Goal: Answer question/provide support

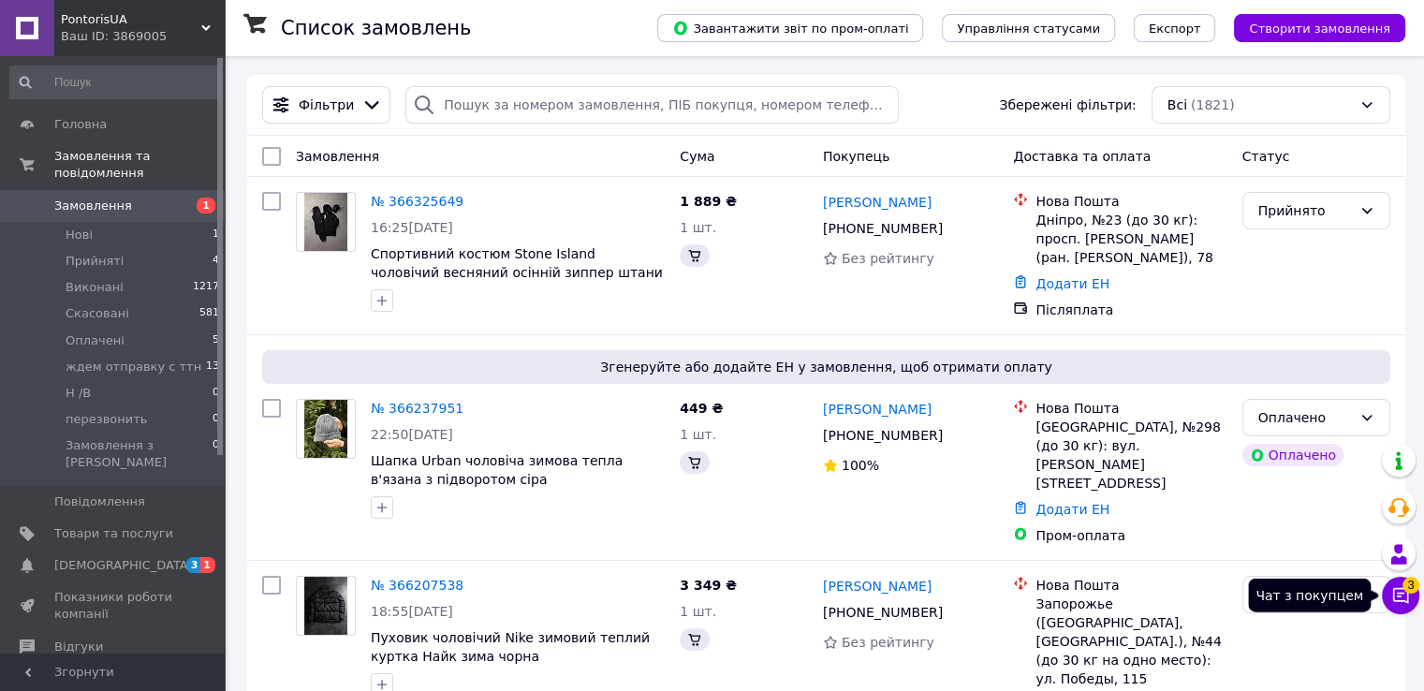
click at [1411, 590] on button "Чат з покупцем 3" at bounding box center [1400, 595] width 37 height 37
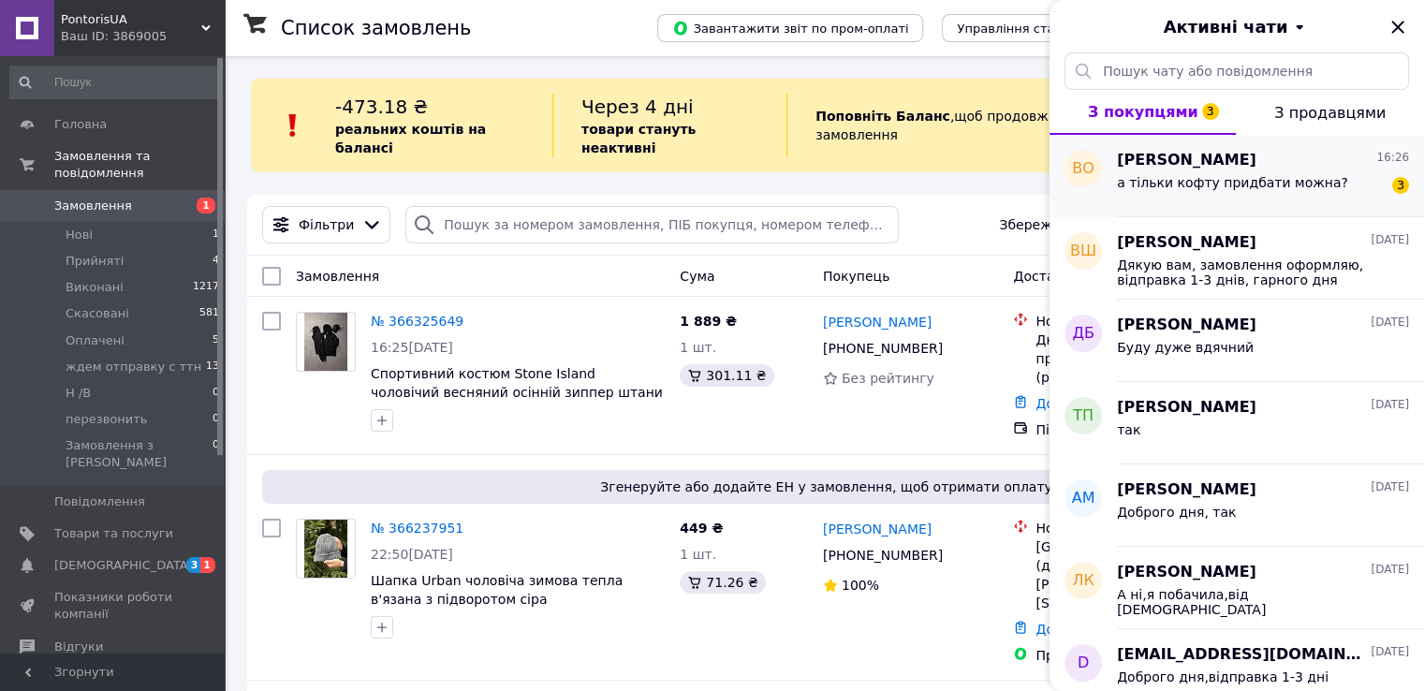
click at [1173, 191] on div "а тільки кофту придбати можна?" at bounding box center [1232, 188] width 231 height 26
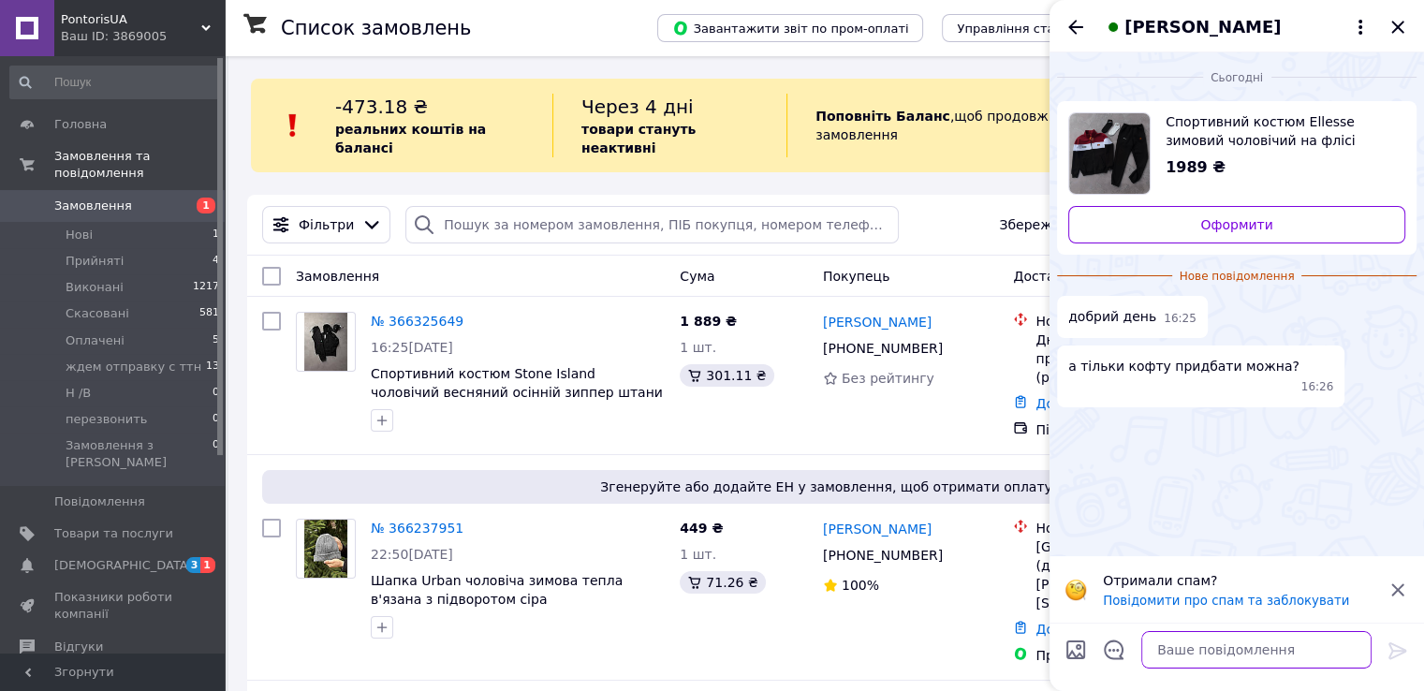
click at [1175, 656] on textarea at bounding box center [1257, 649] width 230 height 37
paste textarea "Доброго дня лише весна осінь окремо можна ціна 1399 грн, зимова тільки костюм"
type textarea "Доброго дня лише весна осінь окремо можна ціна 1399 грн, зимова тільки костюм"
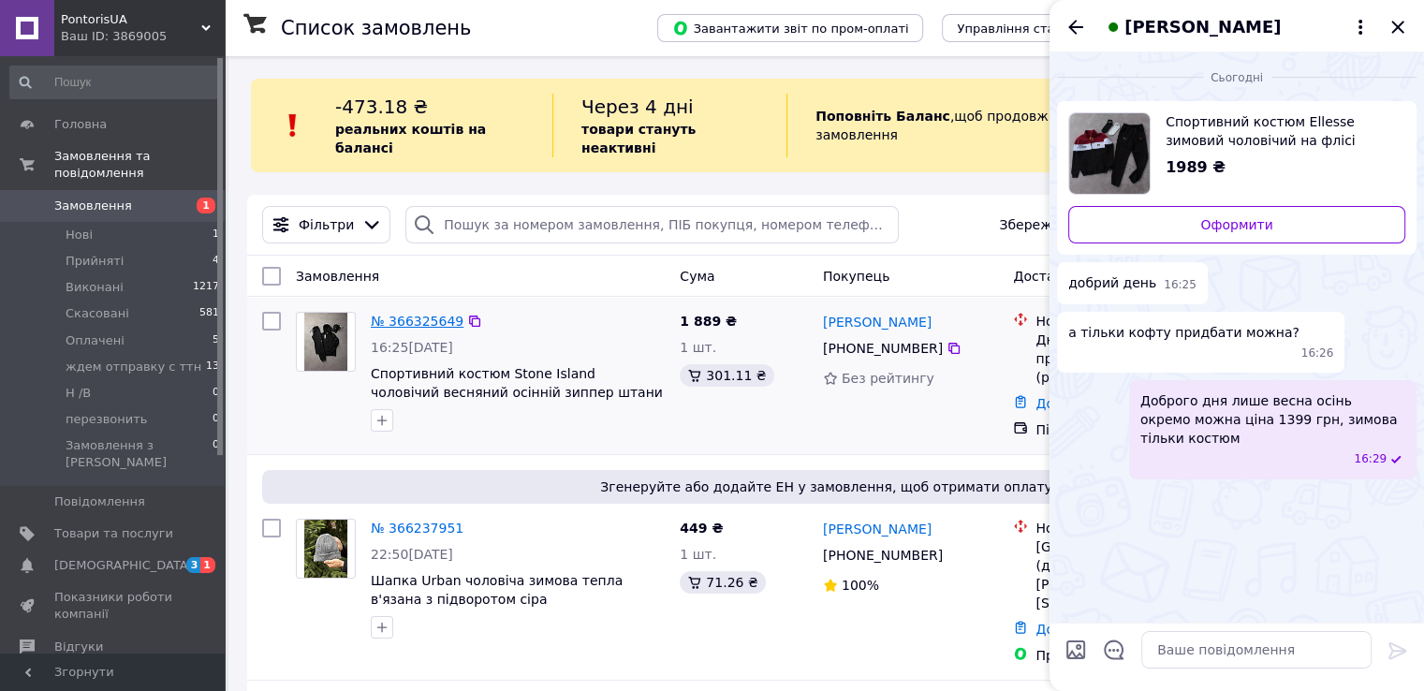
click at [427, 314] on link "№ 366325649" at bounding box center [417, 321] width 93 height 15
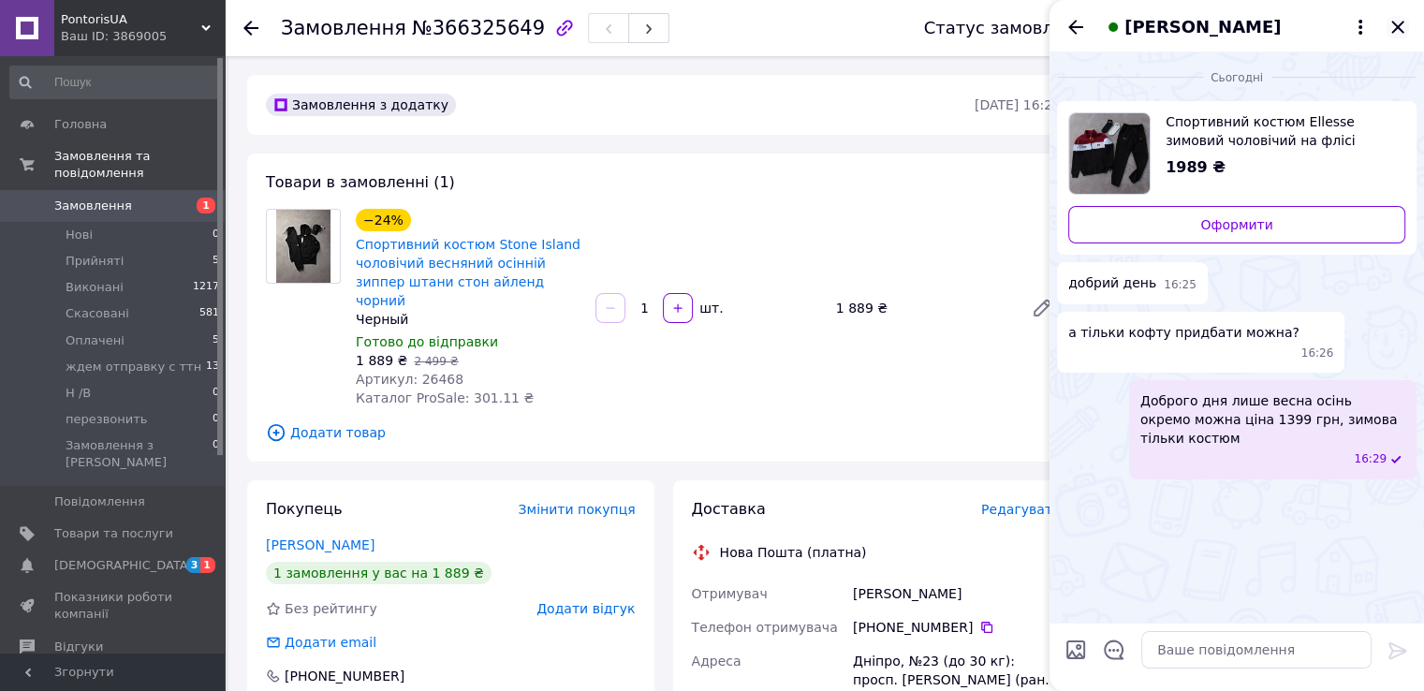
click at [1398, 32] on icon "Закрити" at bounding box center [1398, 27] width 22 height 22
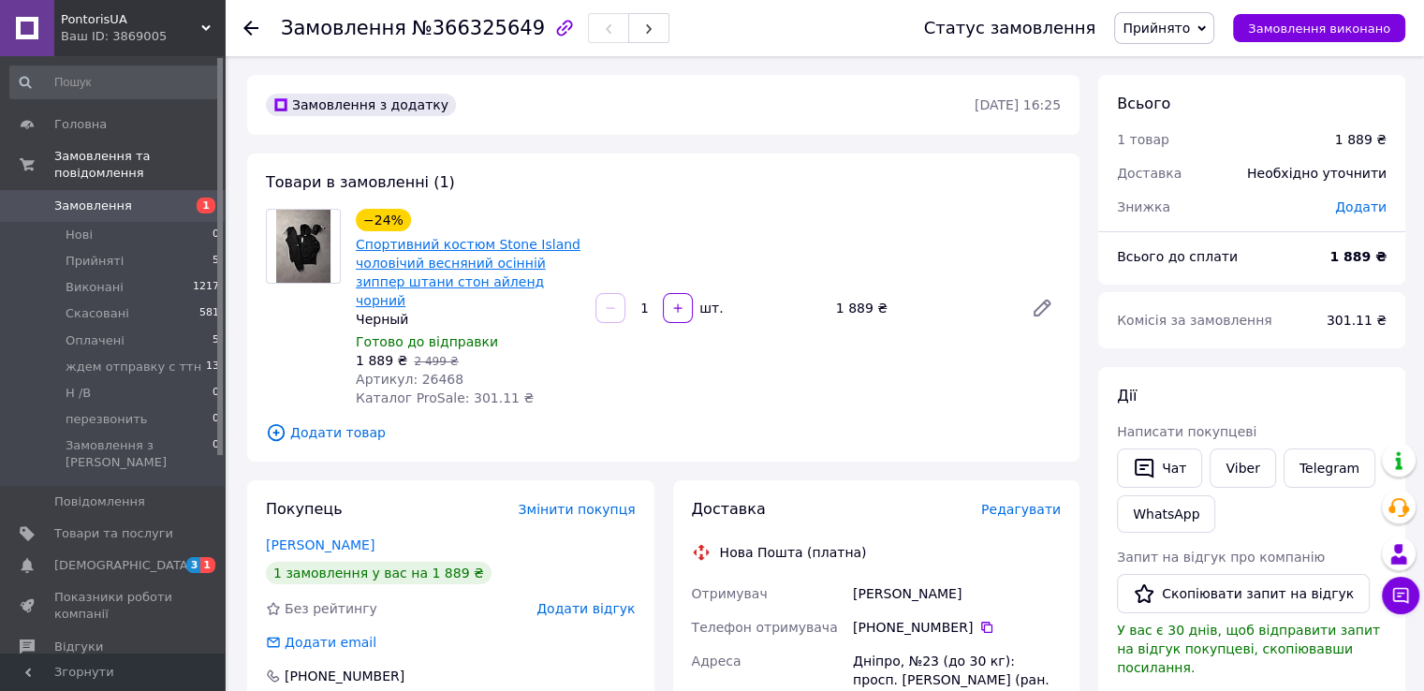
click at [443, 253] on link "Спортивний костюм Stone Island чоловічий весняний осінній зиппер штани стон айл…" at bounding box center [468, 272] width 225 height 71
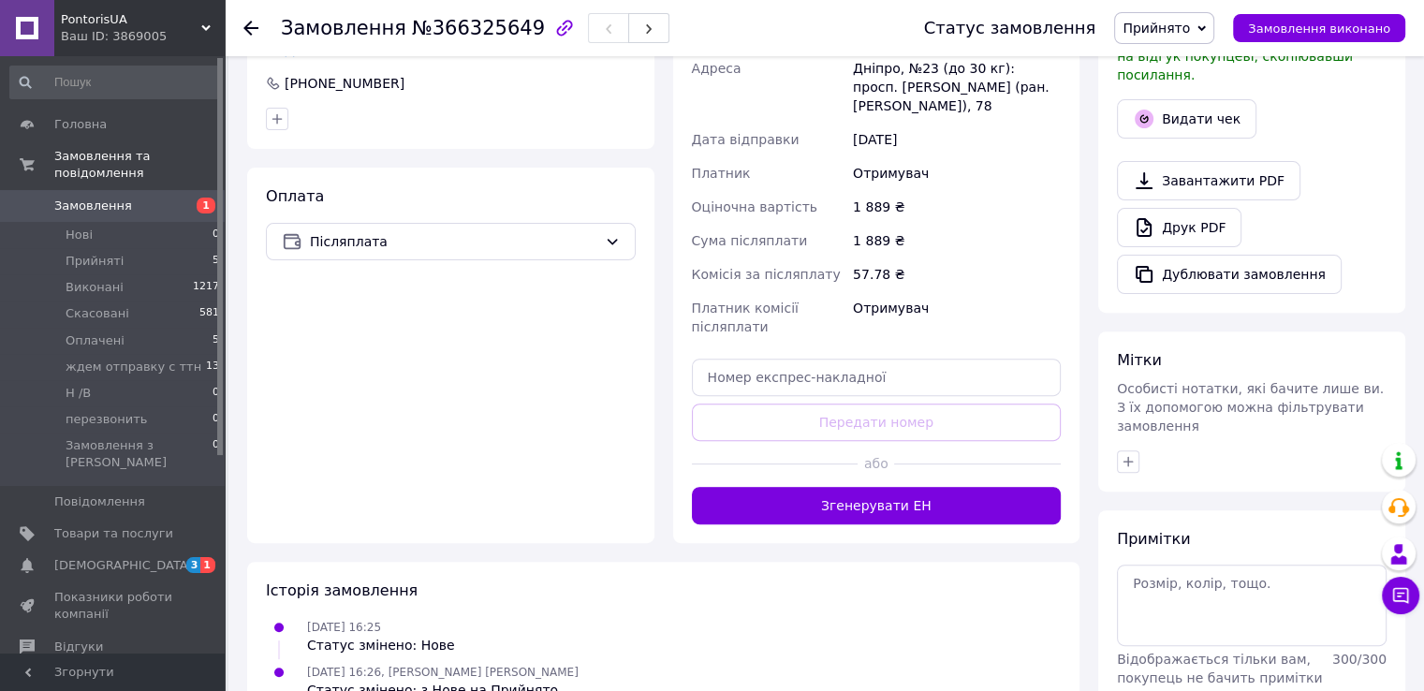
scroll to position [639, 0]
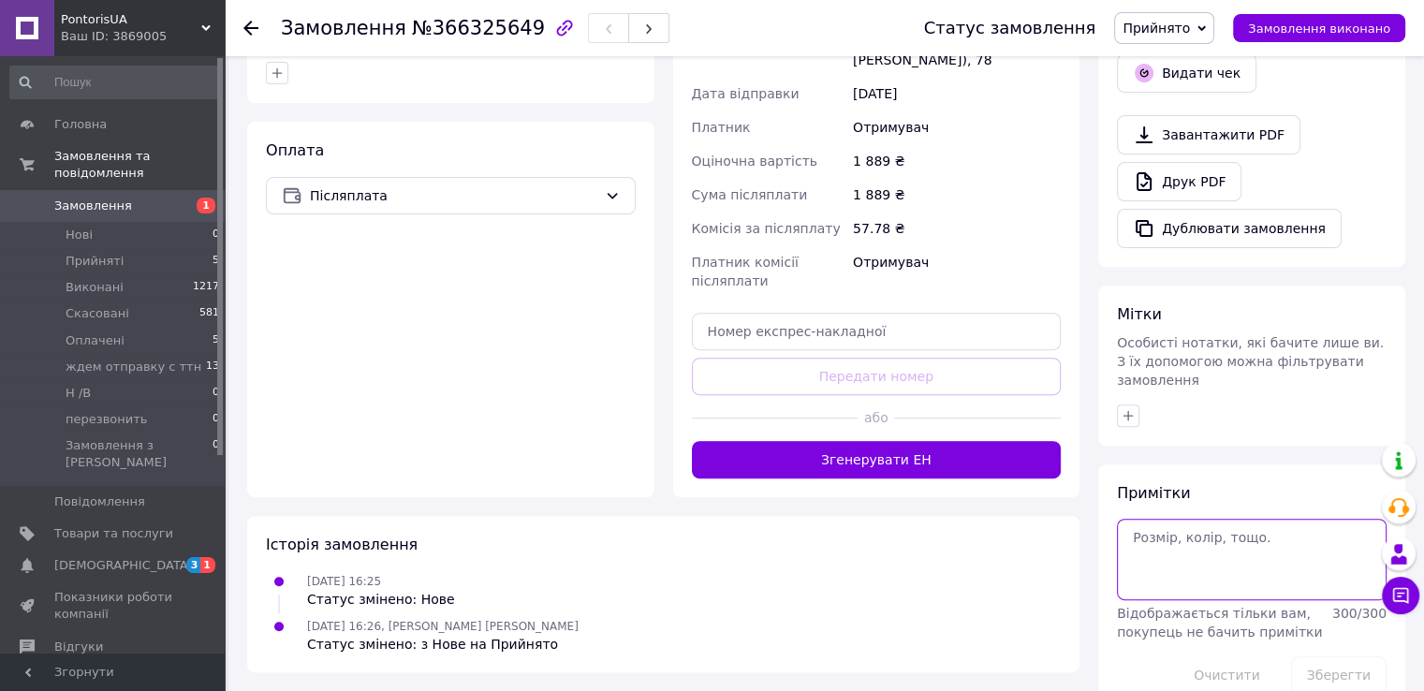
click at [1193, 524] on textarea at bounding box center [1252, 559] width 270 height 81
click at [1189, 540] on textarea "86*" at bounding box center [1252, 559] width 270 height 81
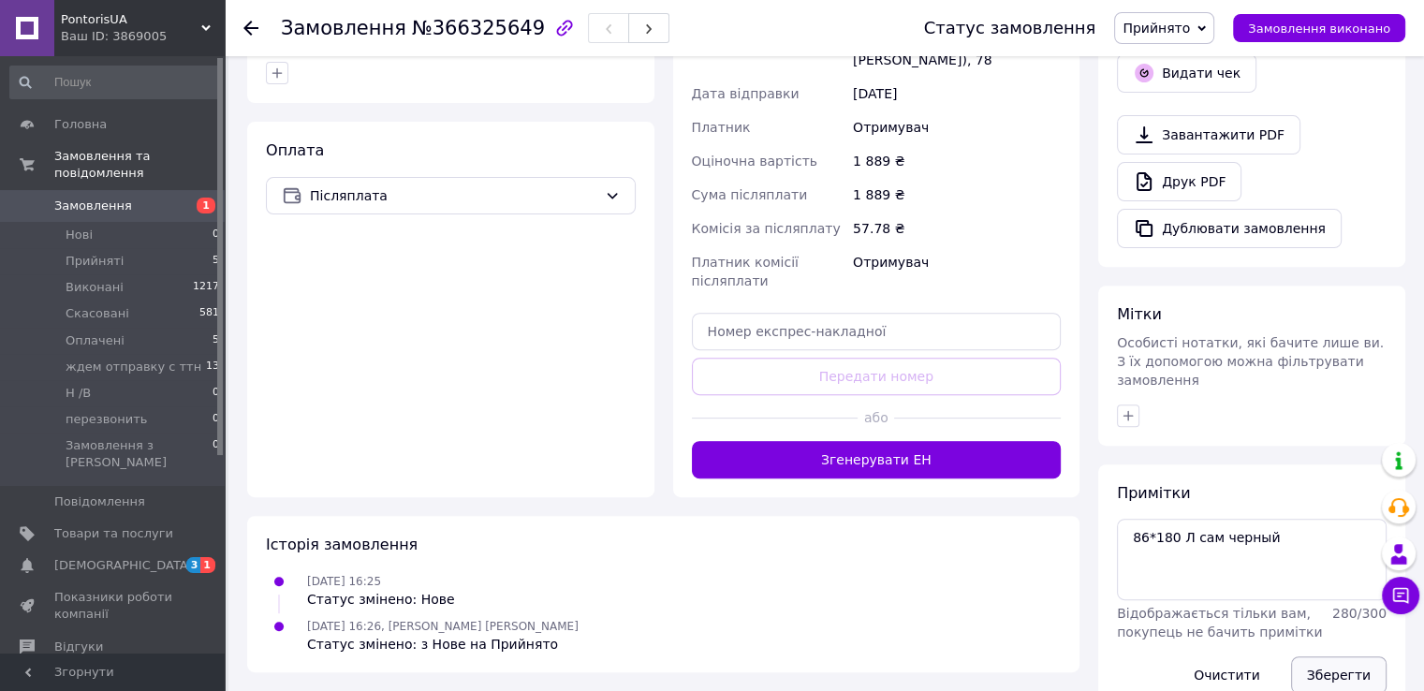
click at [1318, 656] on button "Зберегти" at bounding box center [1339, 674] width 96 height 37
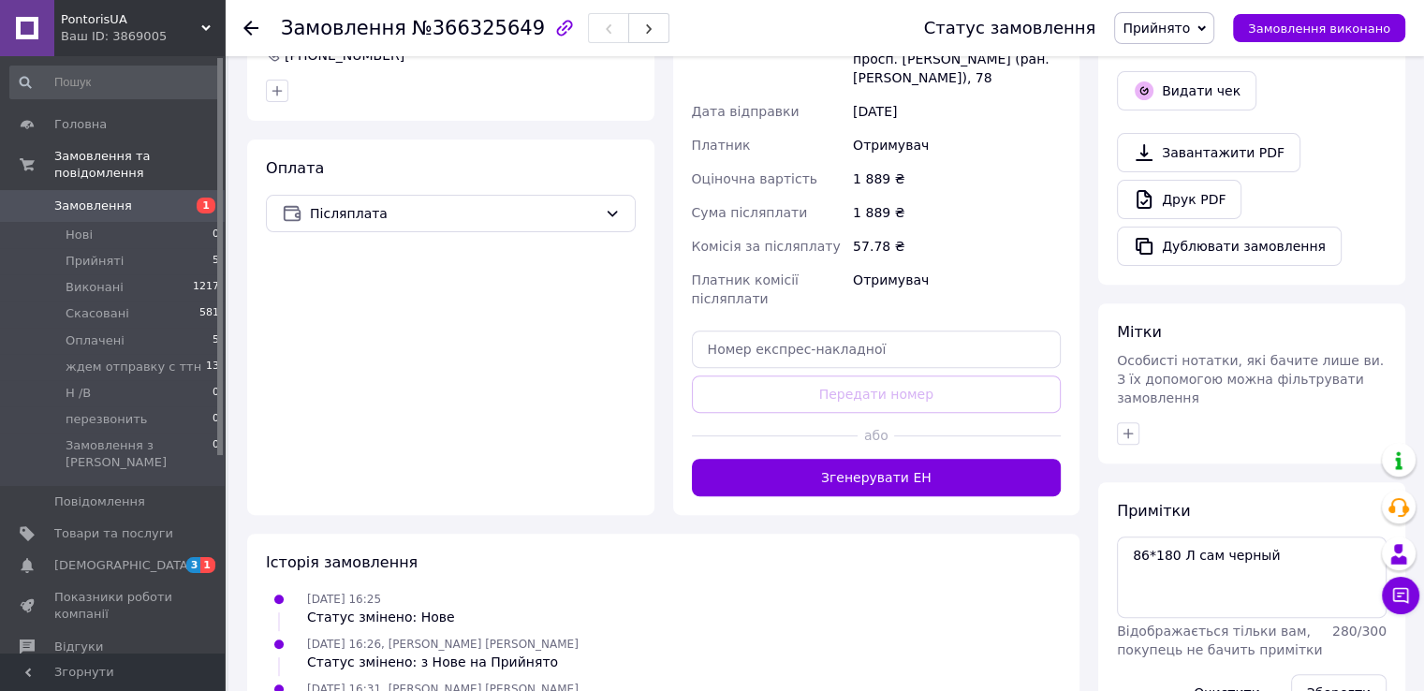
scroll to position [647, 0]
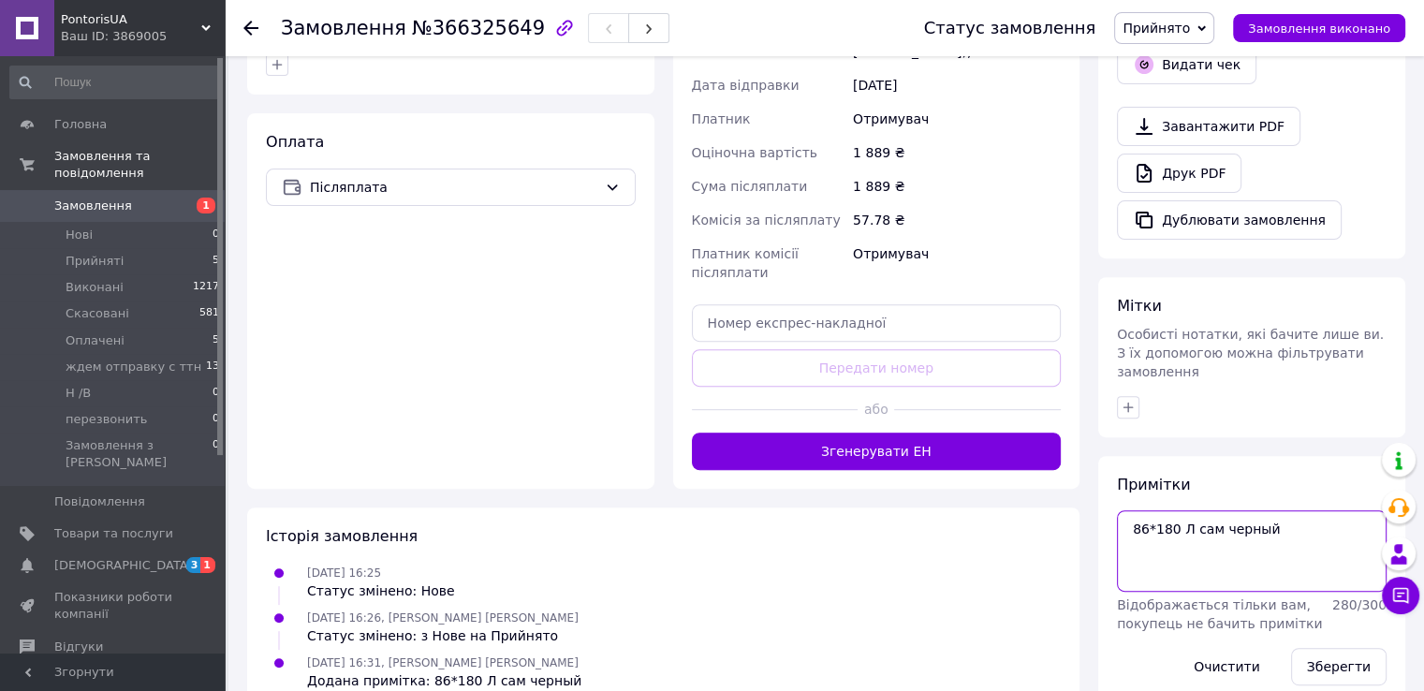
click at [1272, 510] on textarea "86*180 Л сам черный" at bounding box center [1252, 550] width 270 height 81
type textarea "86*180 Л сам черный +549 грн"
drag, startPoint x: 1304, startPoint y: 626, endPoint x: 1296, endPoint y: 612, distance: 16.8
click at [1302, 648] on button "Зберегти" at bounding box center [1339, 666] width 96 height 37
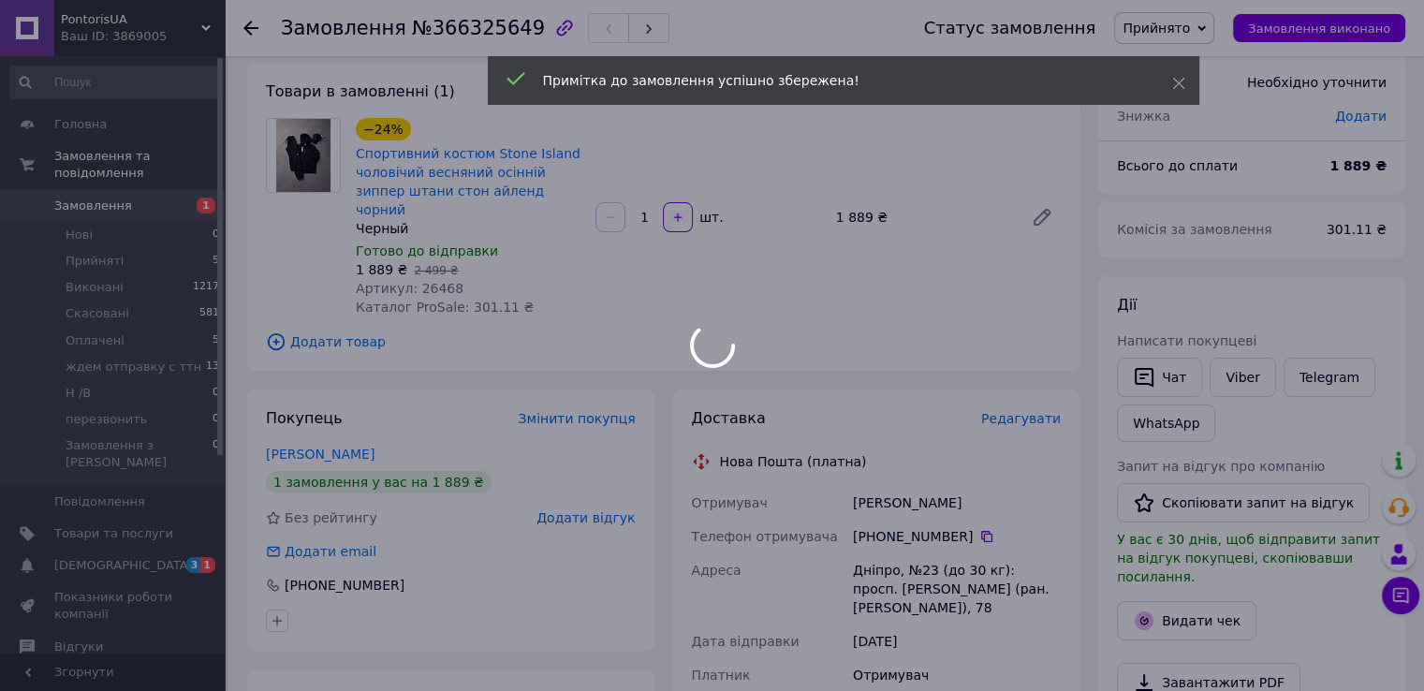
scroll to position [0, 0]
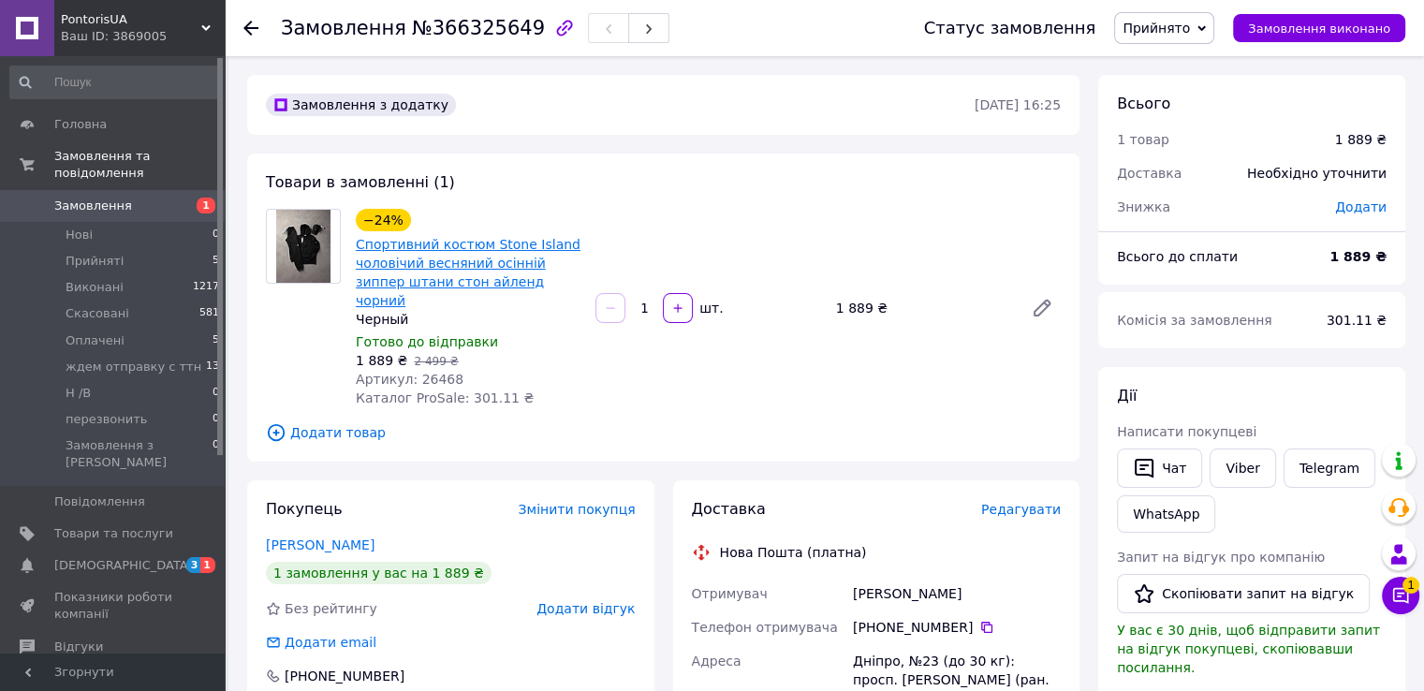
click at [479, 267] on link "Спортивний костюм Stone Island чоловічий весняний осінній зиппер штани стон айл…" at bounding box center [468, 272] width 225 height 71
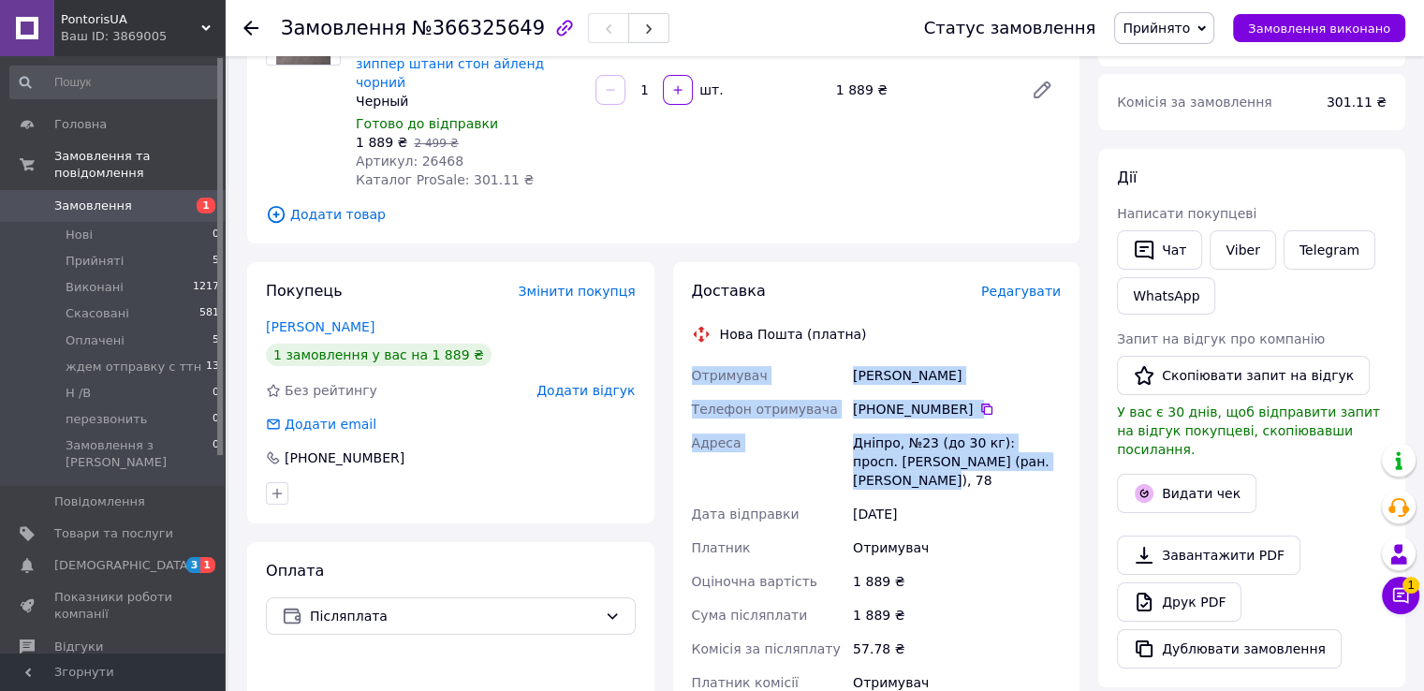
drag, startPoint x: 1072, startPoint y: 447, endPoint x: 678, endPoint y: 366, distance: 402.4
click at [678, 366] on div "Доставка Редагувати Нова Пошта (платна) Отримувач [PERSON_NAME] Телефон отримув…" at bounding box center [876, 590] width 407 height 656
copy div "Отримувач [PERSON_NAME] Телефон отримувача [PHONE_NUMBER]   Адреса Дніпро, №23 …"
click at [1408, 579] on span "1" at bounding box center [1411, 585] width 17 height 17
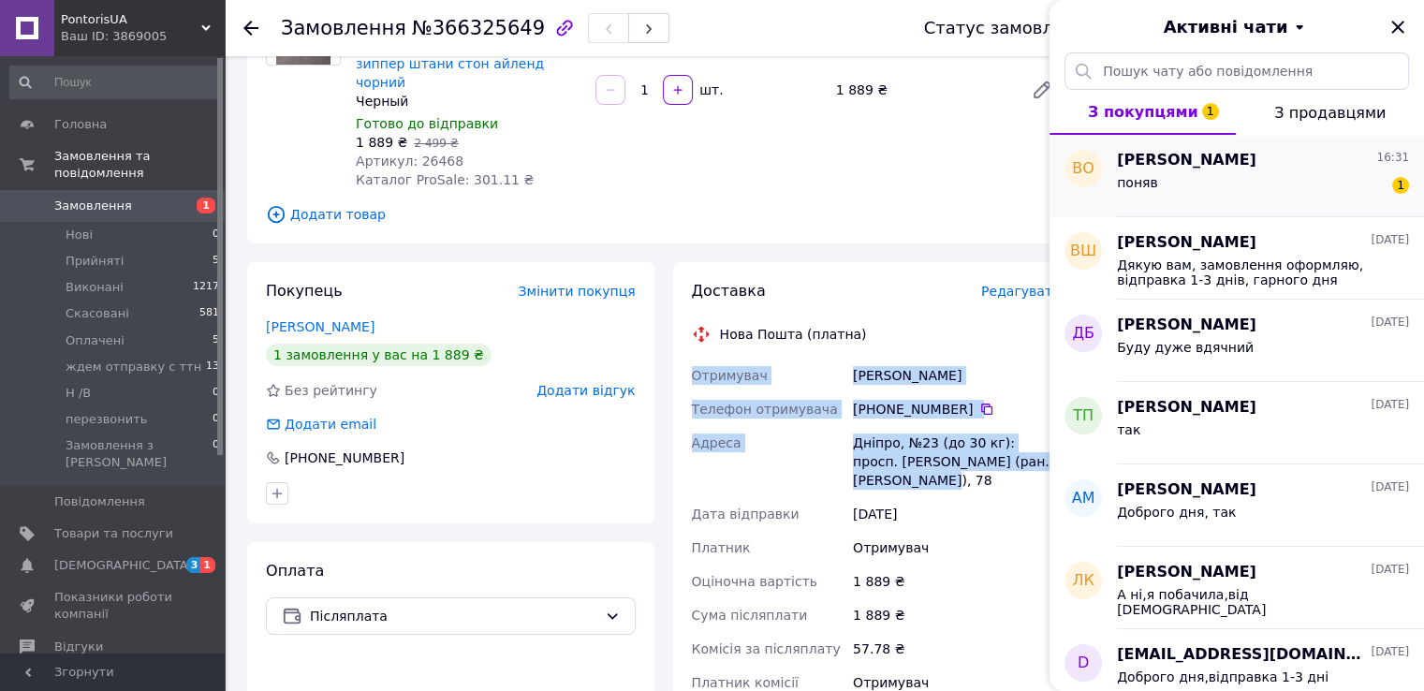
click at [1250, 195] on div "поняв 1" at bounding box center [1263, 186] width 292 height 30
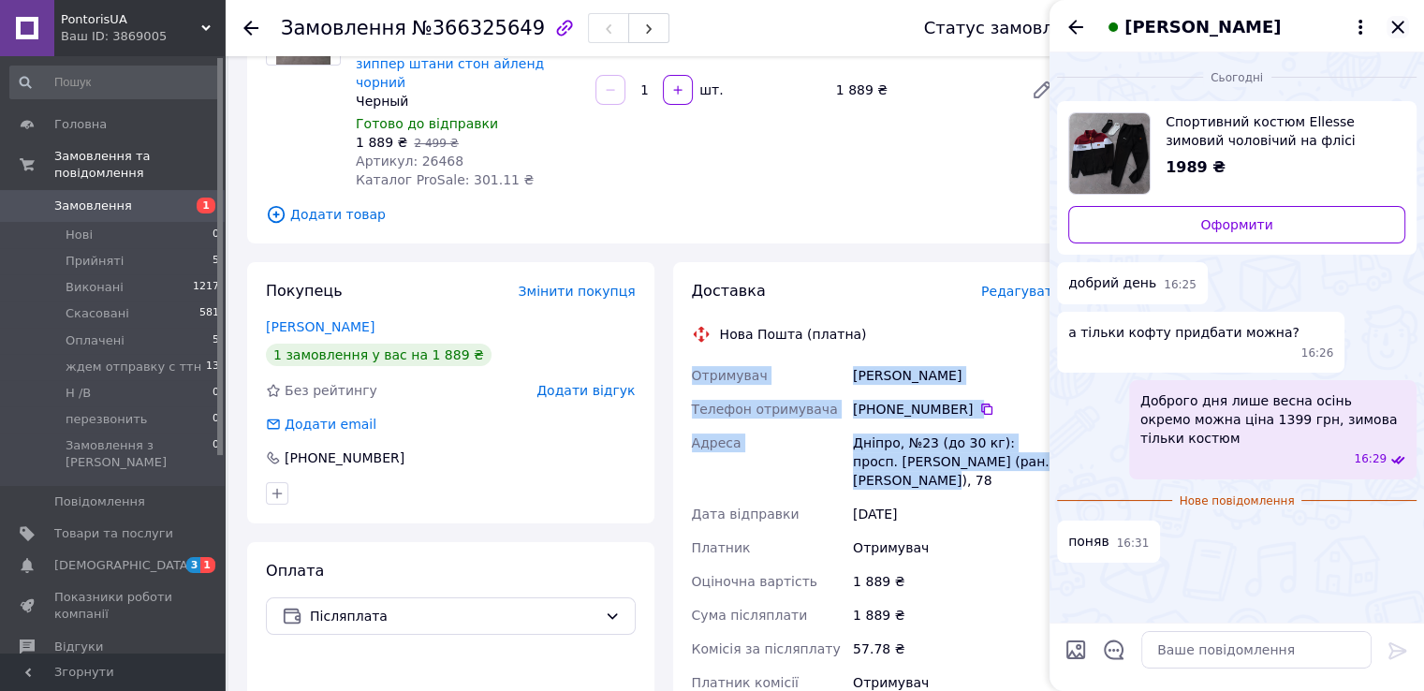
click at [1398, 32] on icon "Закрити" at bounding box center [1398, 27] width 22 height 22
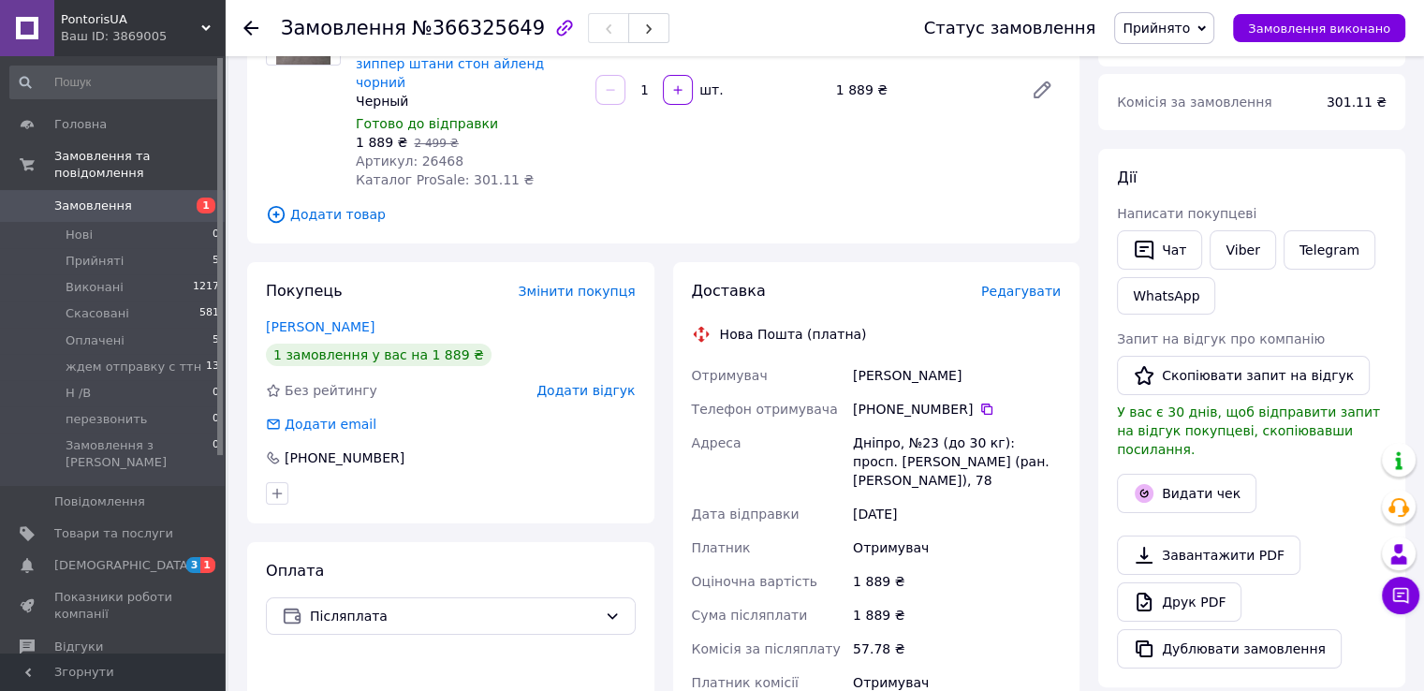
click at [382, 281] on div "Покупець Змінити покупця" at bounding box center [451, 292] width 370 height 22
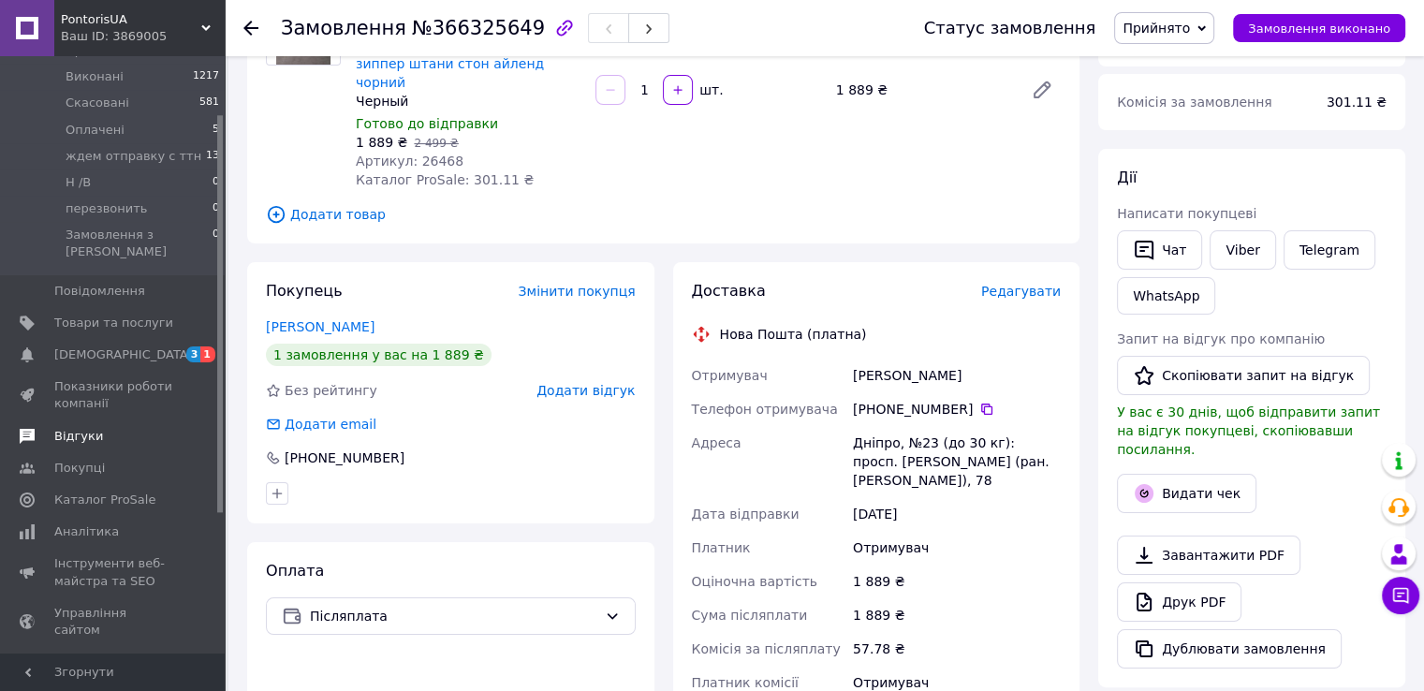
scroll to position [297, 0]
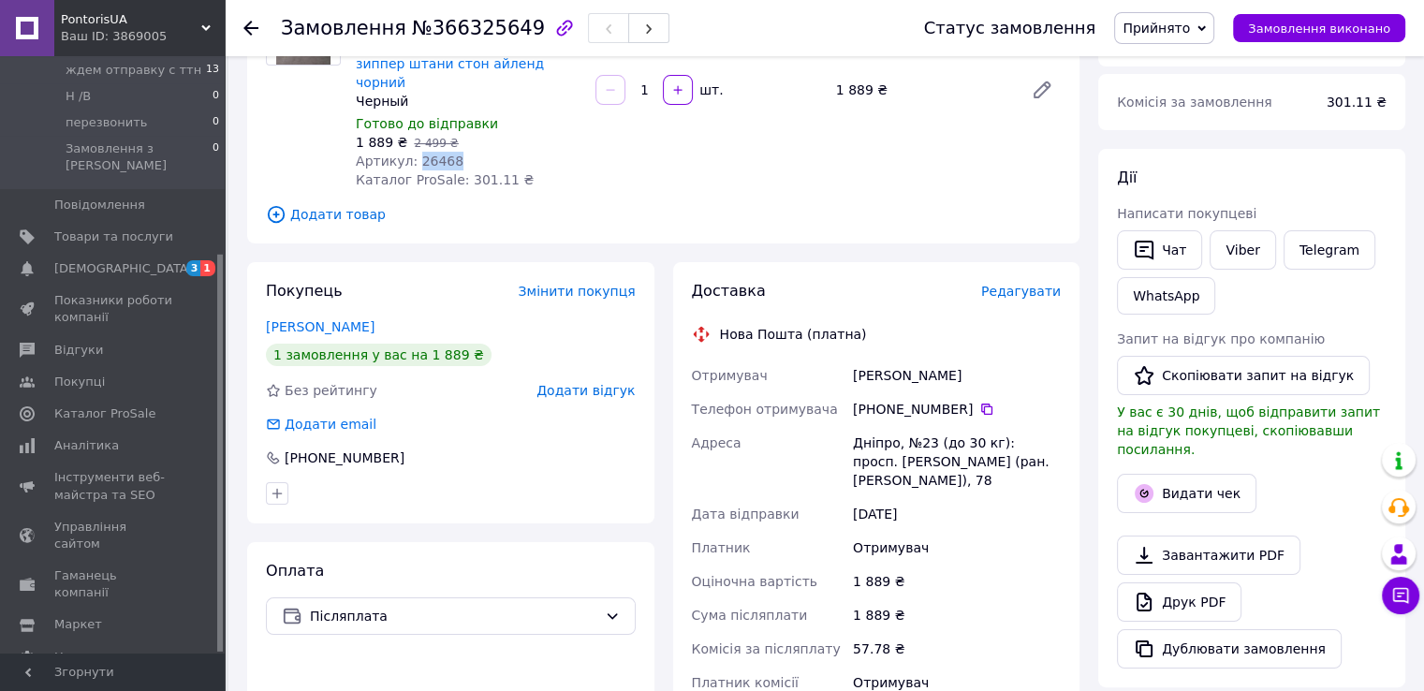
drag, startPoint x: 460, startPoint y: 150, endPoint x: 412, endPoint y: 140, distance: 48.7
click at [412, 152] on div "Артикул: 26468" at bounding box center [468, 161] width 225 height 19
copy span "26468"
click at [1410, 592] on button "Чат з покупцем" at bounding box center [1400, 595] width 37 height 37
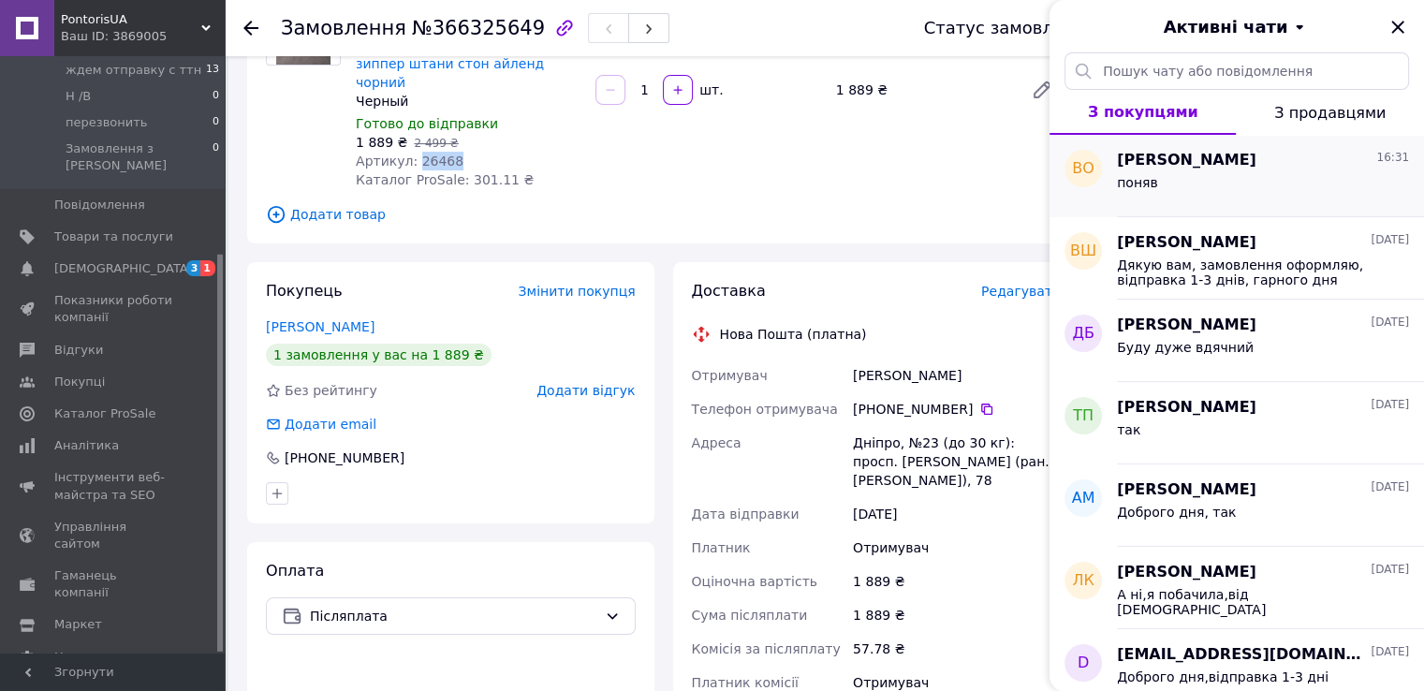
click at [1325, 191] on div "поняв" at bounding box center [1263, 186] width 292 height 30
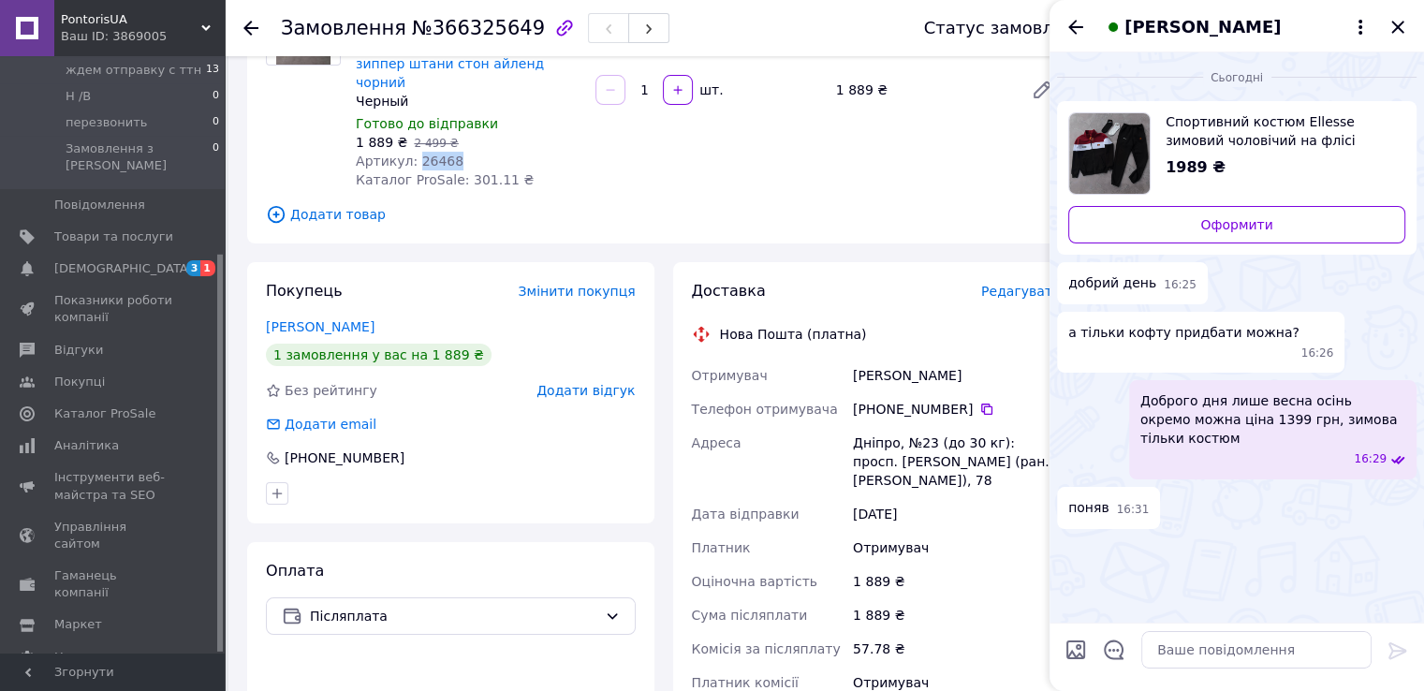
click at [1287, 133] on span "Спортивний костюм Ellesse зимовий чоловічий на флісі кофта штани утеплений Еліс…" at bounding box center [1278, 130] width 225 height 37
click at [96, 228] on span "Товари та послуги" at bounding box center [113, 236] width 119 height 17
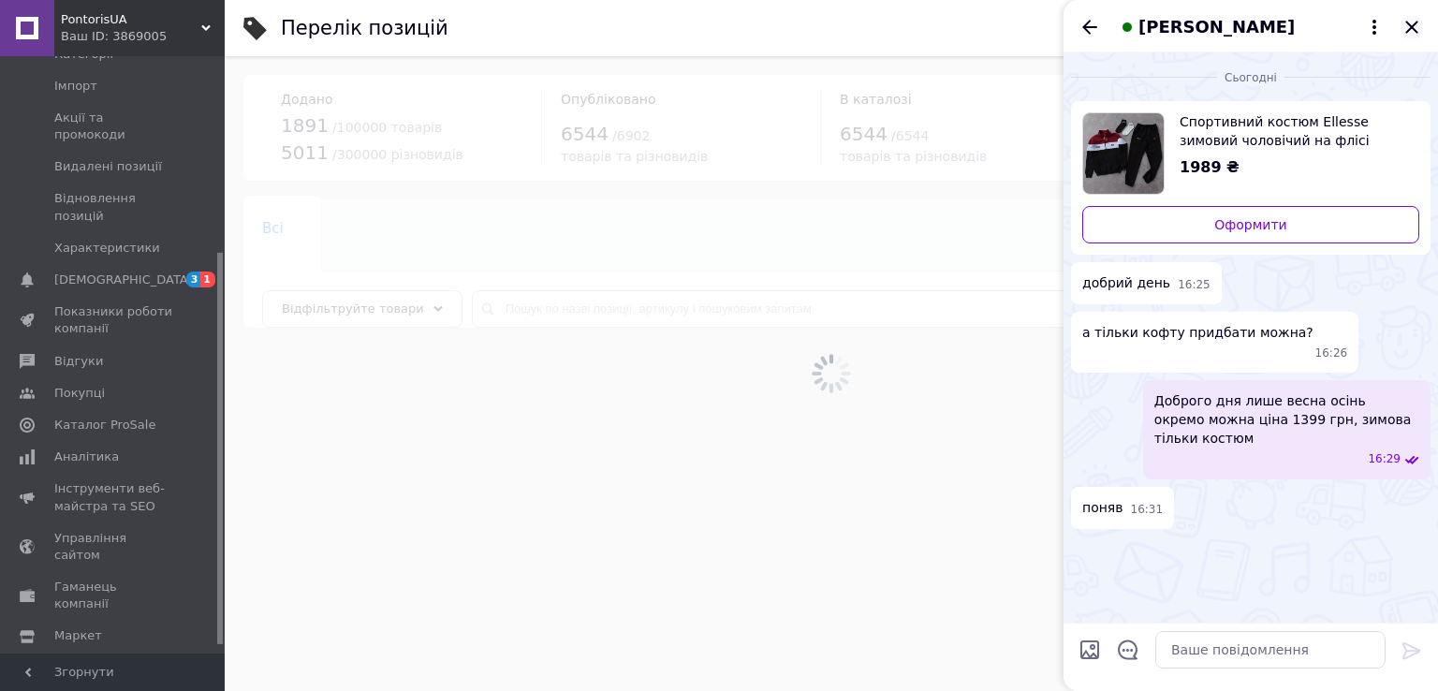
drag, startPoint x: 1411, startPoint y: 31, endPoint x: 1401, endPoint y: 50, distance: 21.4
click at [1409, 31] on icon "Закрити" at bounding box center [1412, 27] width 22 height 22
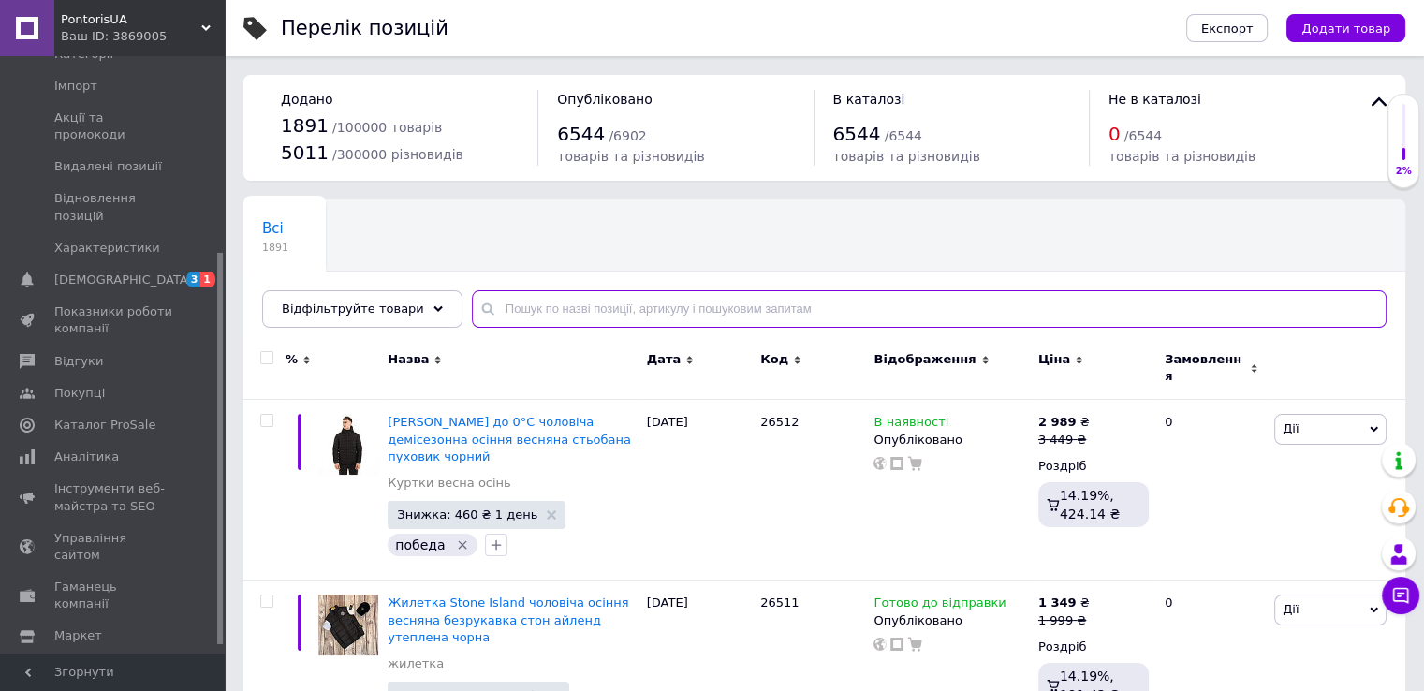
click at [590, 317] on input "text" at bounding box center [929, 308] width 915 height 37
paste input "25034"
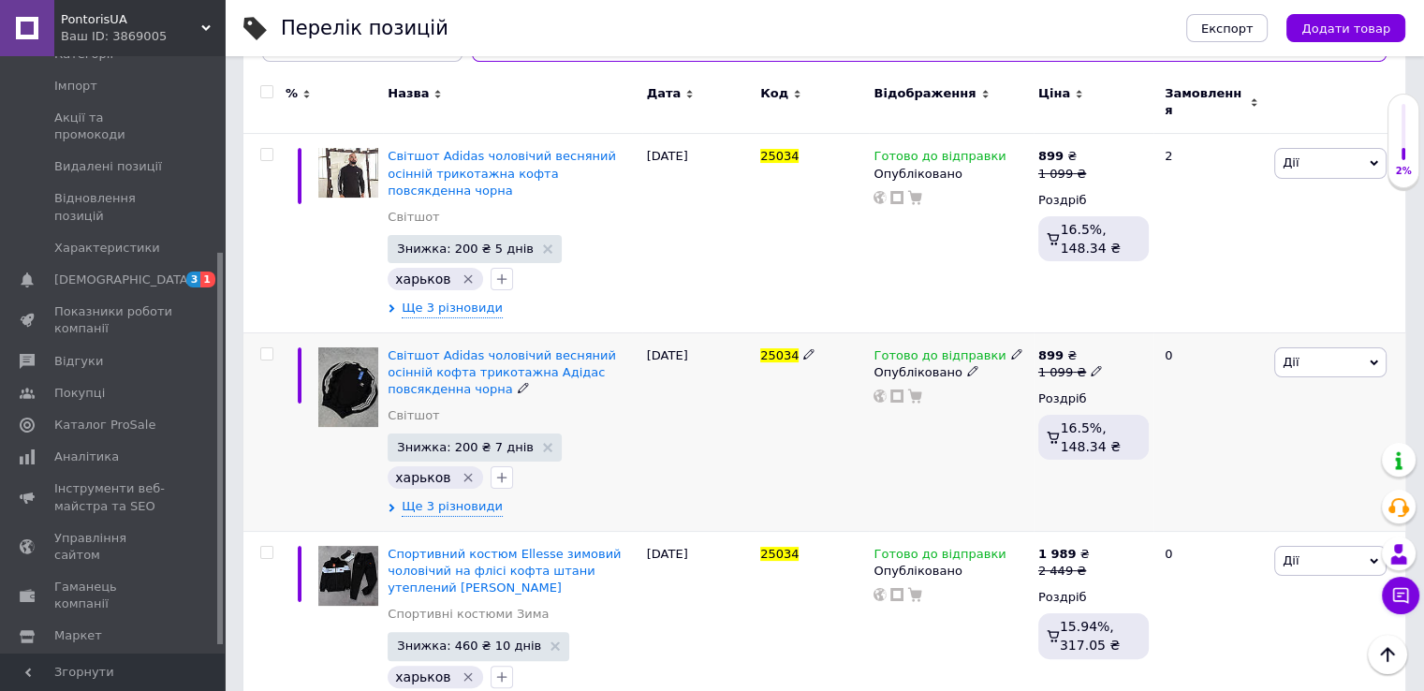
scroll to position [293, 0]
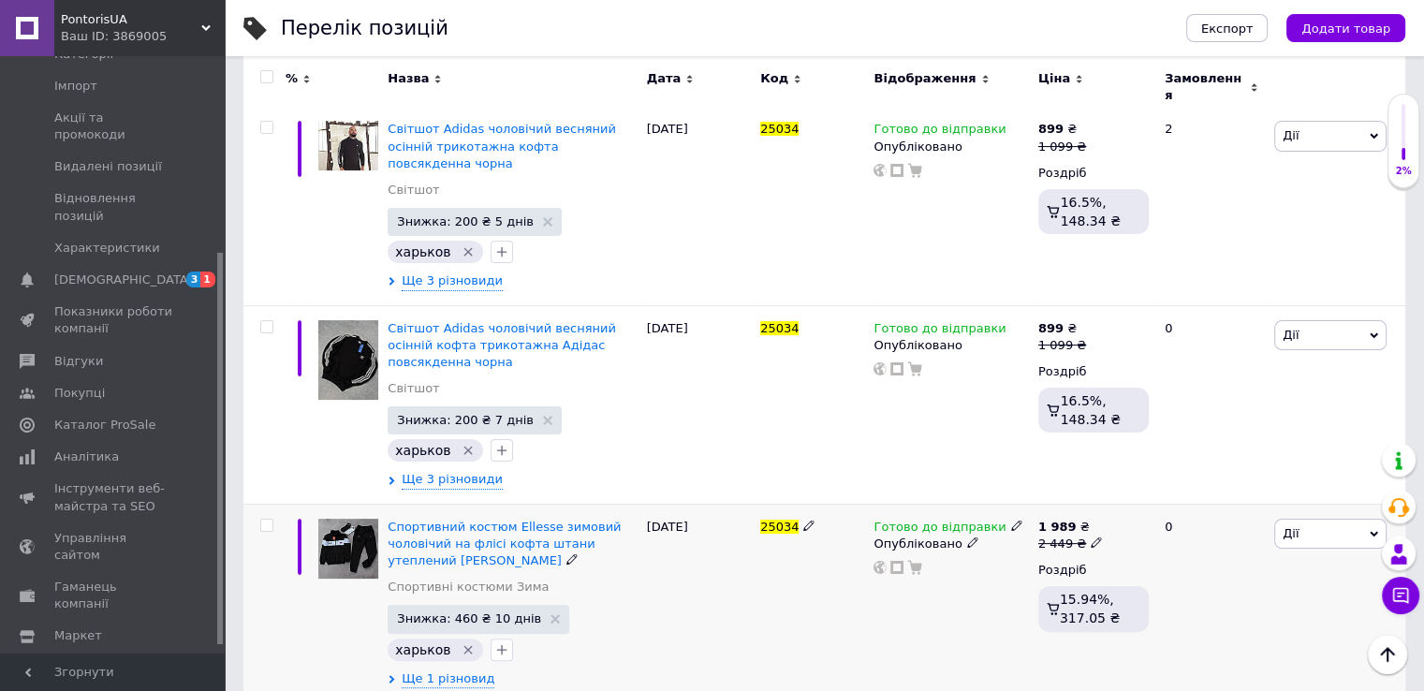
type input "25034"
click at [1091, 538] on use at bounding box center [1096, 543] width 10 height 10
type input "2"
type input "2859"
drag, startPoint x: 793, startPoint y: 494, endPoint x: 753, endPoint y: 494, distance: 40.3
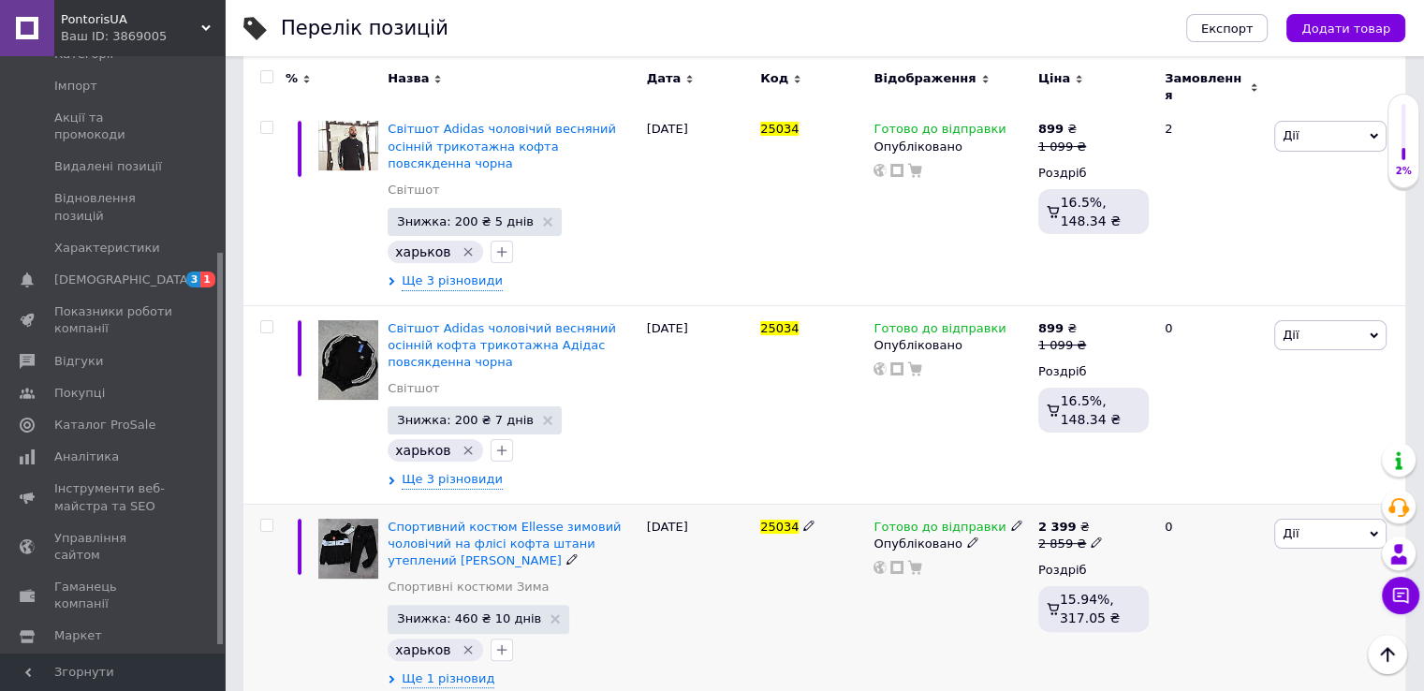
click at [753, 504] on div "Спортивний костюм Ellesse зимовий чоловічий на флісі кофта штани утеплений [PER…" at bounding box center [824, 603] width 1162 height 199
copy div "25034"
